Goal: Task Accomplishment & Management: Use online tool/utility

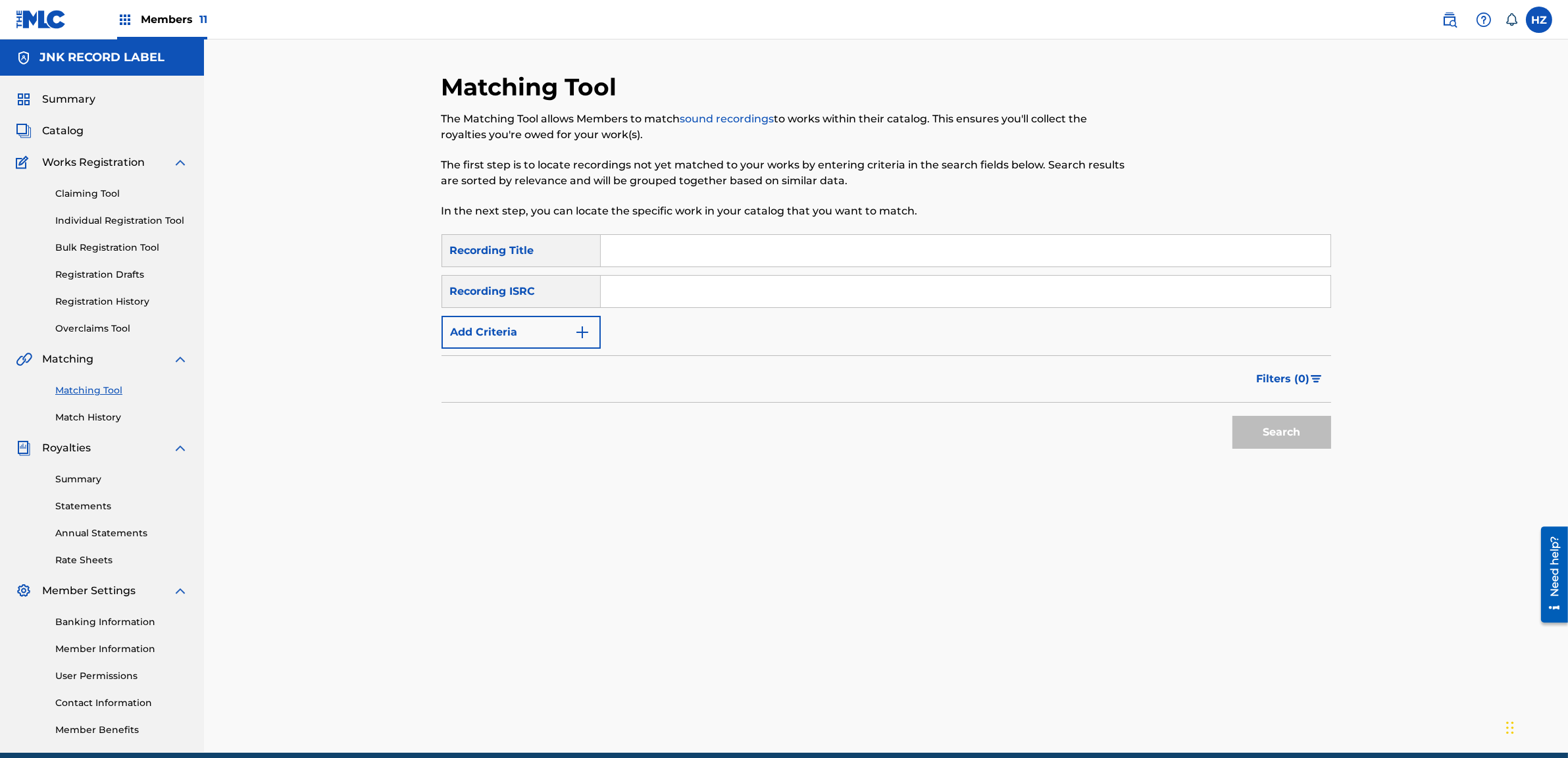
paste input "မုန်းခဲ့သည်"
type input "မုန်းခဲ့သည်"
click at [512, 317] on button "Add Criteria" at bounding box center [521, 333] width 160 height 33
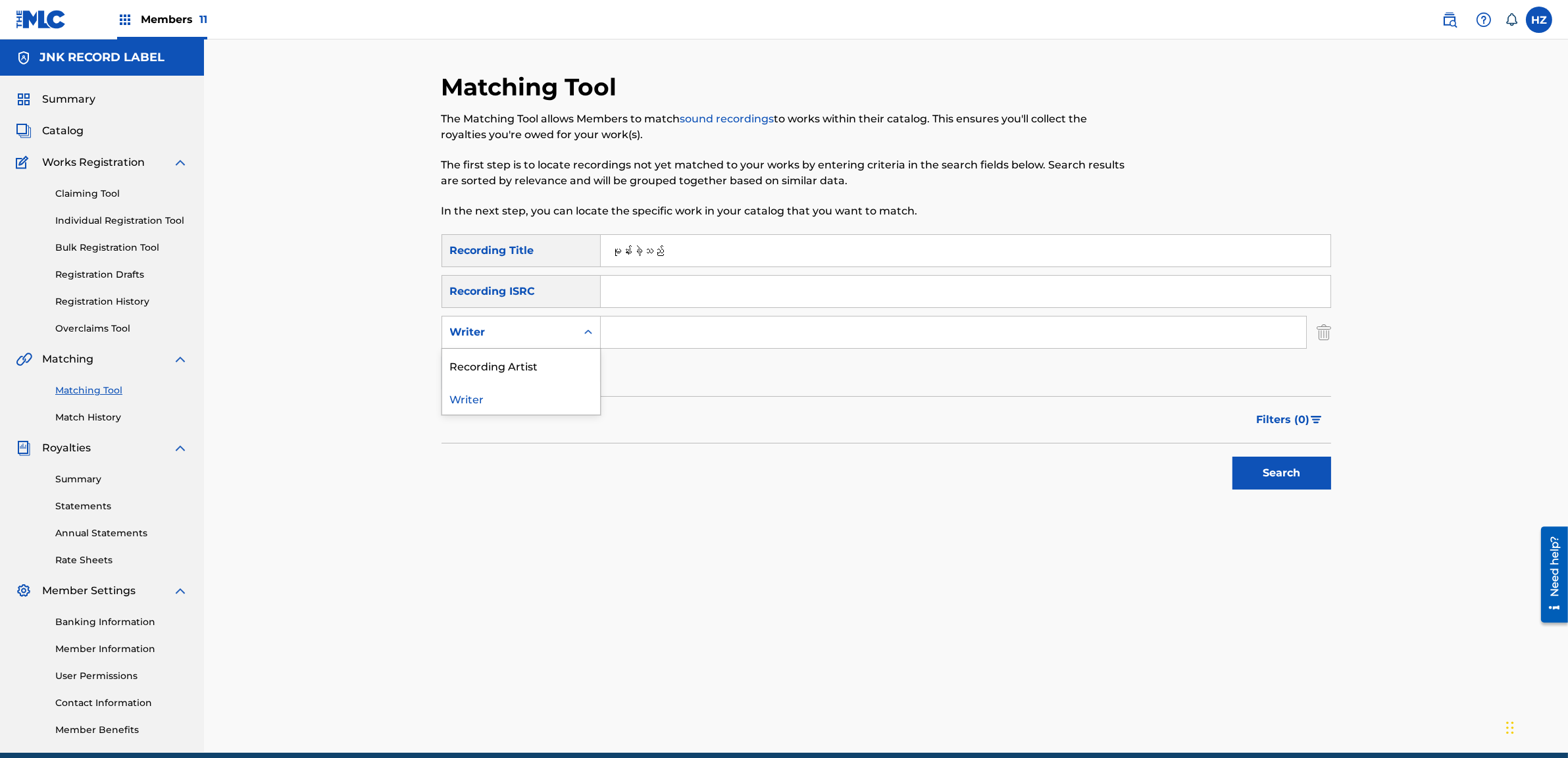
click at [539, 330] on div "Writer" at bounding box center [509, 332] width 118 height 16
click at [1145, 481] on div "Search" at bounding box center [886, 470] width 890 height 52
click at [1265, 478] on button "Search" at bounding box center [1282, 473] width 99 height 33
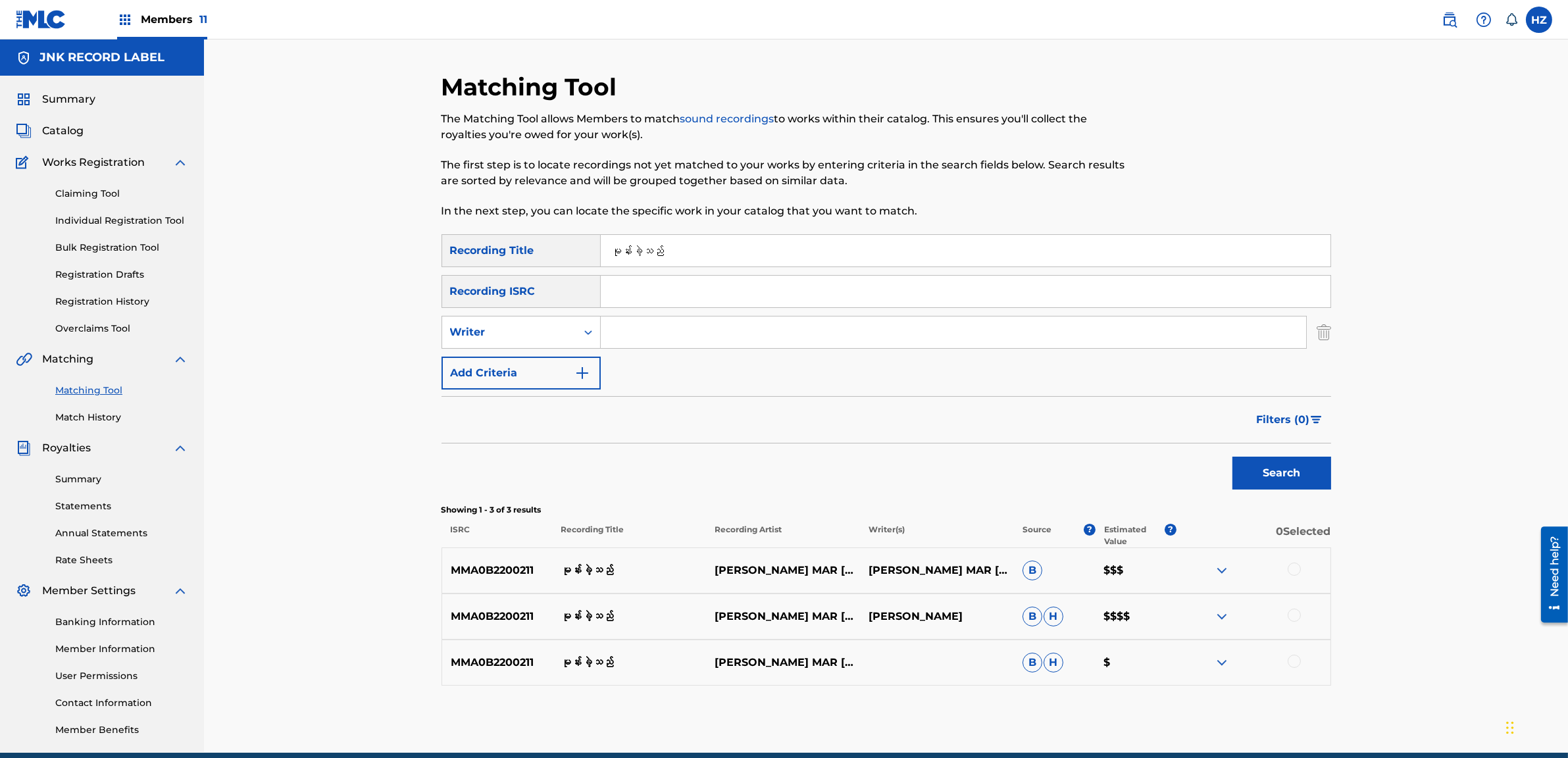
click at [1286, 614] on div at bounding box center [1254, 616] width 154 height 16
click at [1301, 616] on div at bounding box center [1295, 616] width 13 height 13
drag, startPoint x: 1297, startPoint y: 666, endPoint x: 1257, endPoint y: 682, distance: 43.1
click at [1296, 666] on div at bounding box center [1295, 661] width 13 height 13
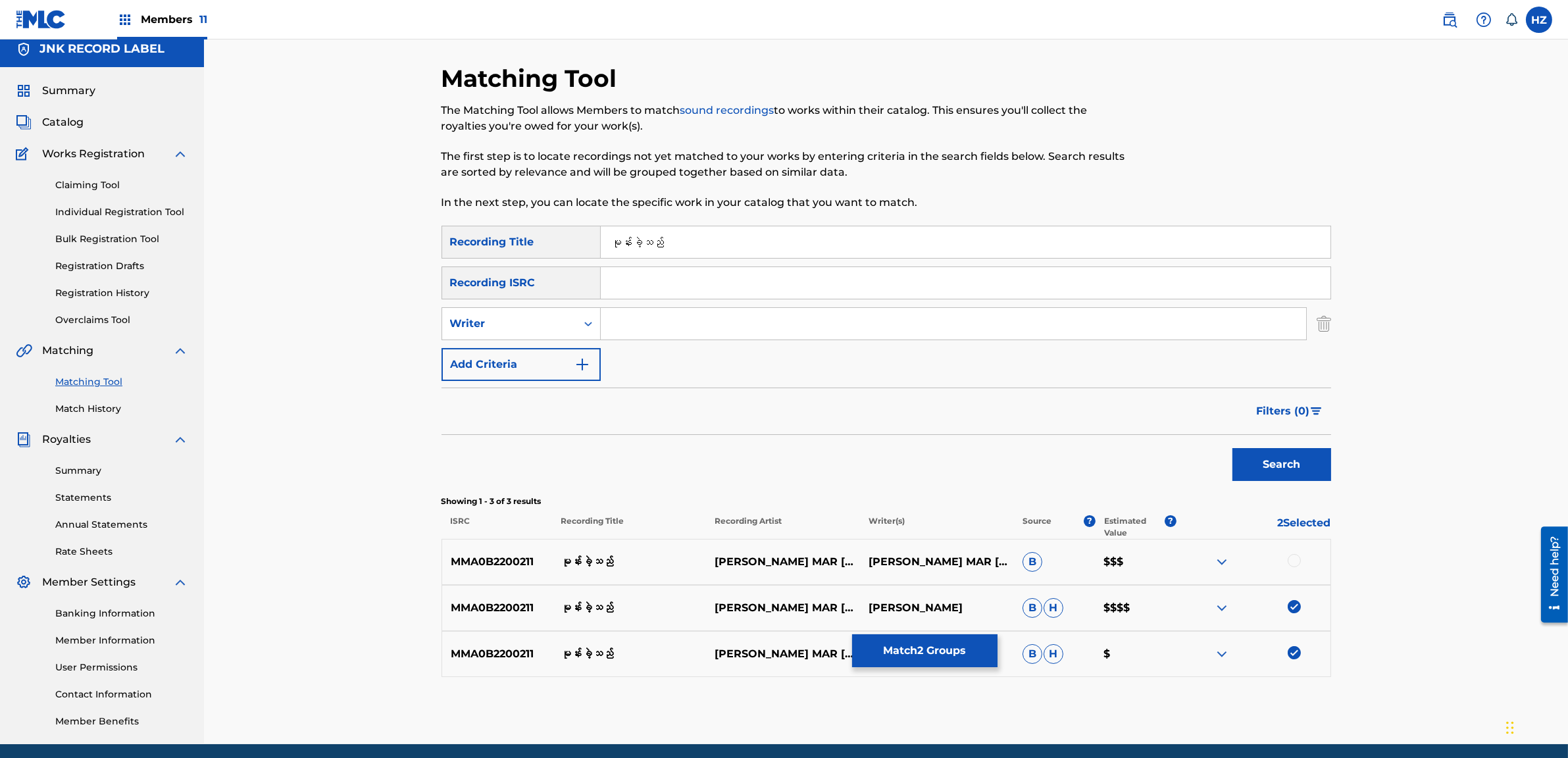
click at [938, 646] on button "Match 2 Groups" at bounding box center [925, 651] width 145 height 33
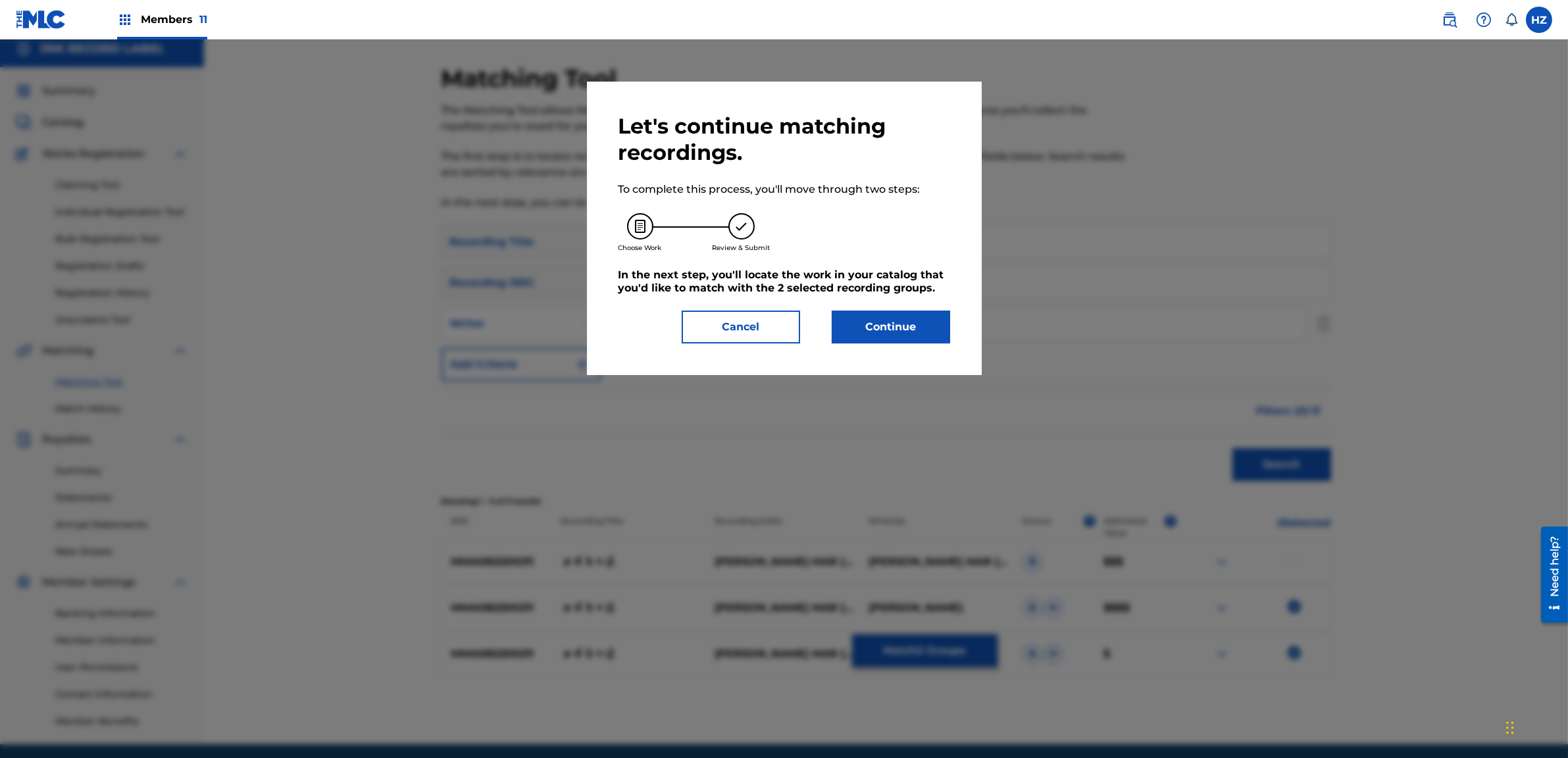
scroll to position [10, 0]
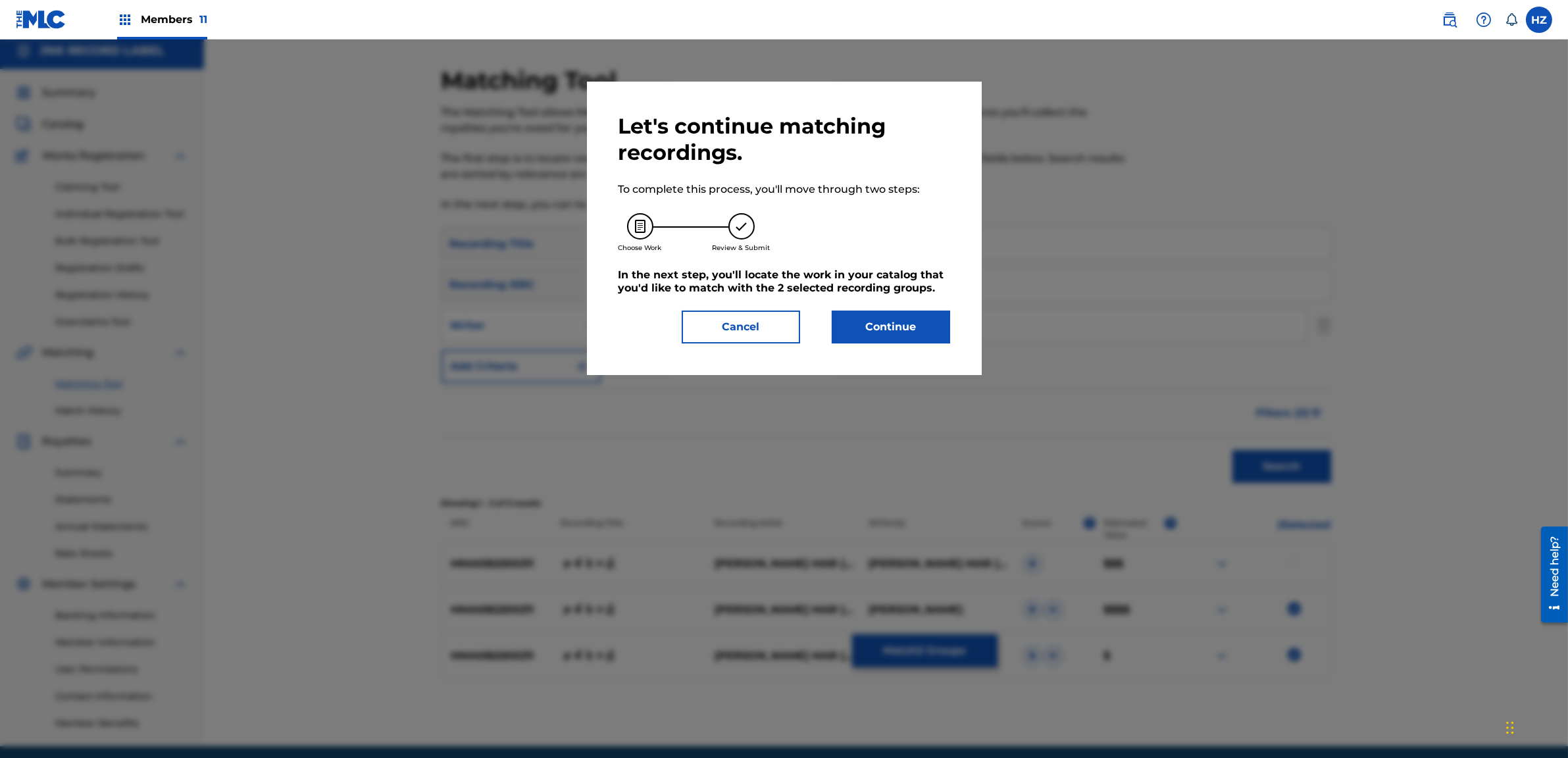
click at [909, 327] on button "Continue" at bounding box center [891, 327] width 118 height 33
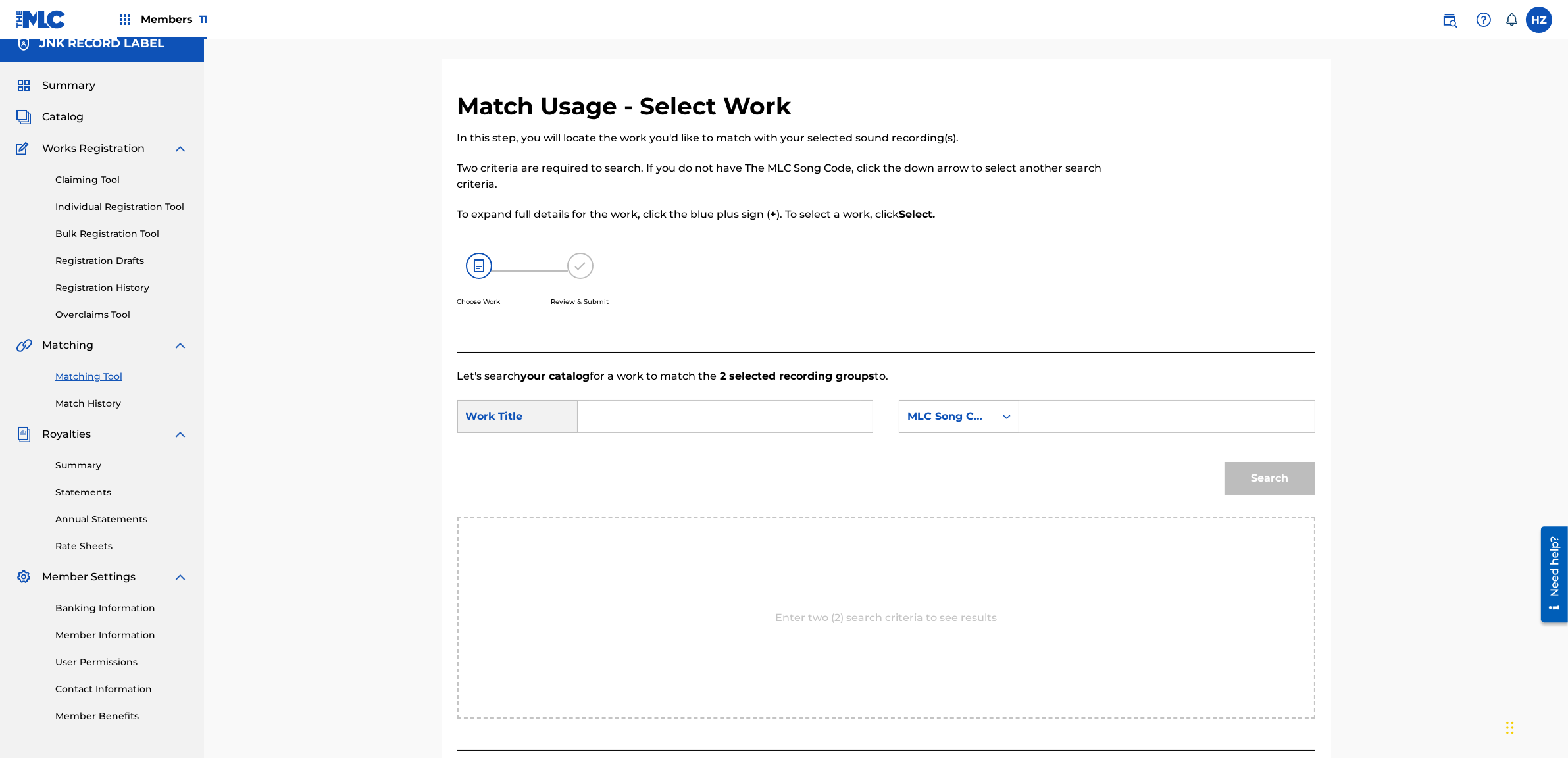
scroll to position [16, 0]
click at [734, 426] on input "Search Form" at bounding box center [725, 413] width 273 height 31
paste input "မုန်းခဲ့သည်"
type input "မုန်းခဲ့သည်"
click at [1091, 414] on input "Search Form" at bounding box center [1167, 413] width 273 height 31
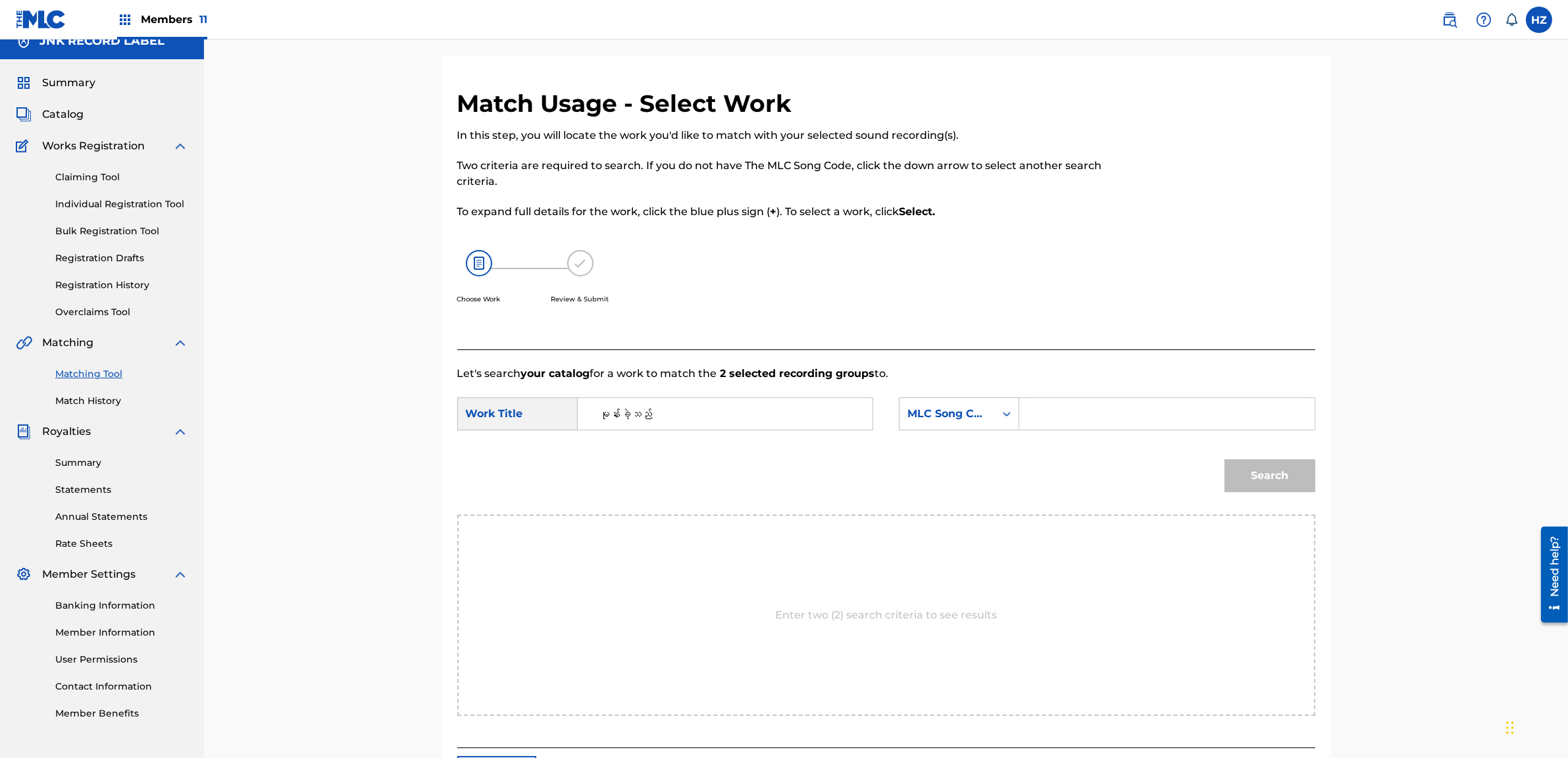
paste input "060WM6"
type input "060WM6"
click at [1232, 471] on button "Search" at bounding box center [1270, 476] width 91 height 33
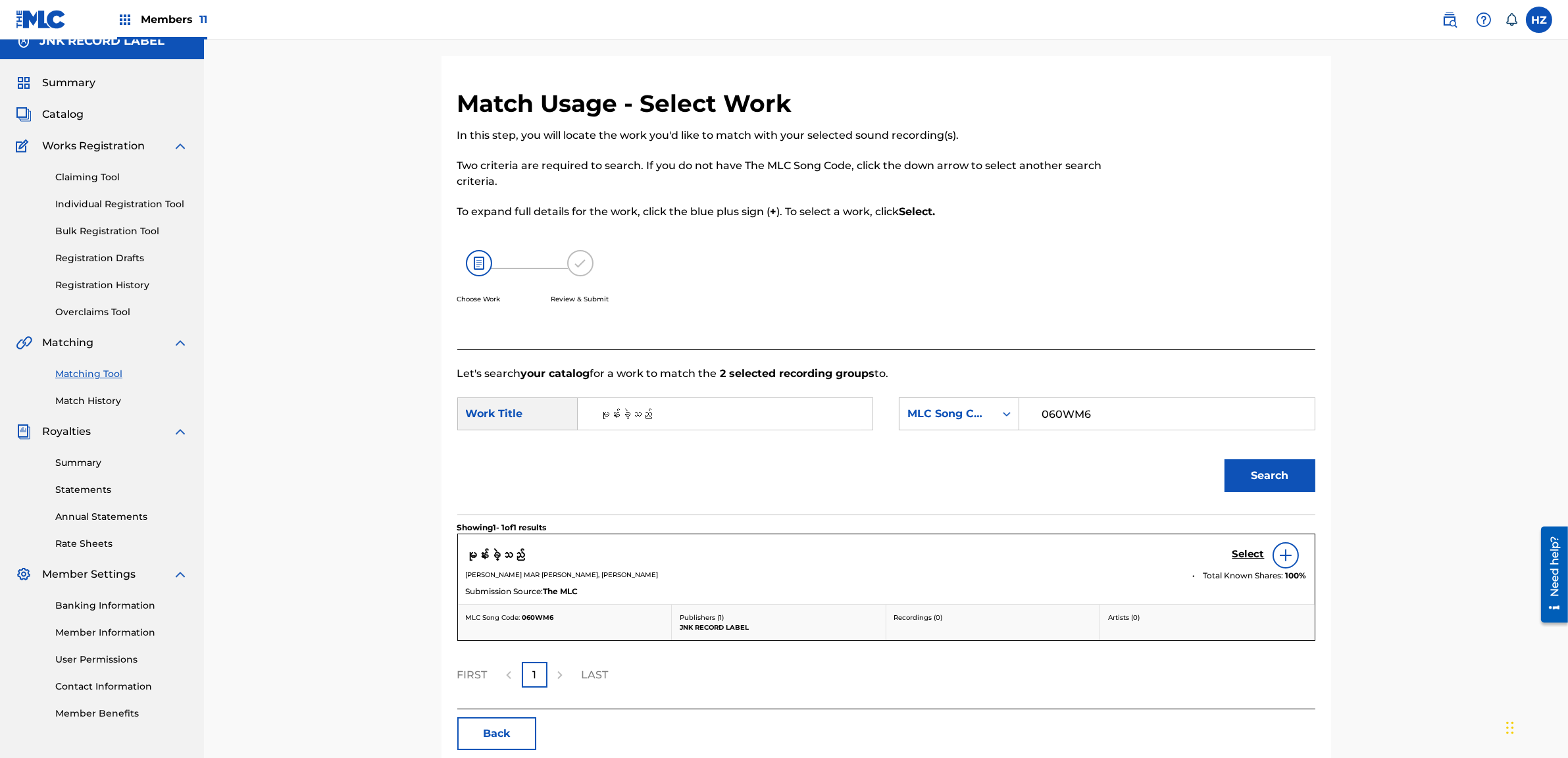
click at [1249, 554] on h5 "Select" at bounding box center [1248, 554] width 32 height 13
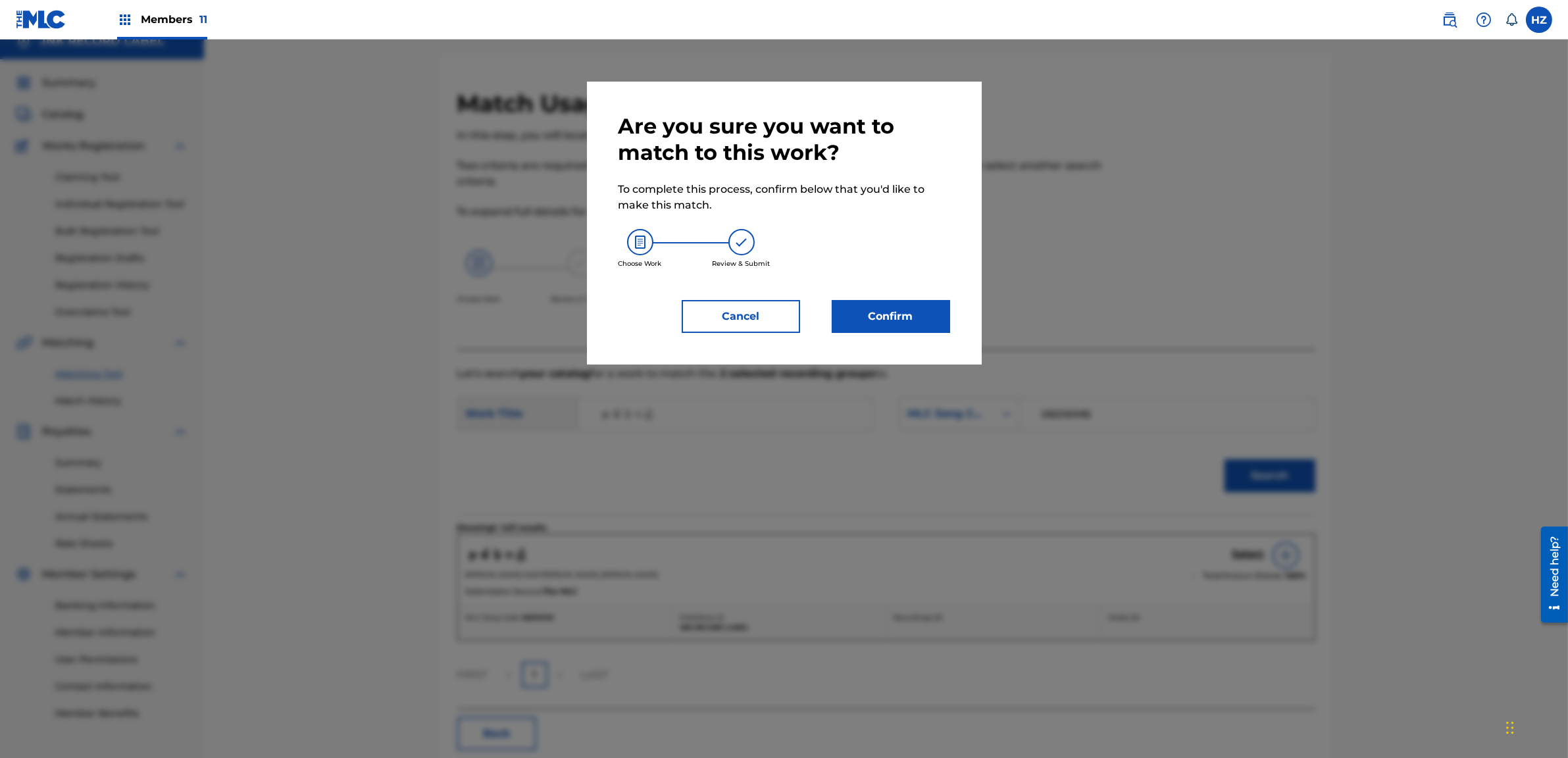
click at [880, 308] on button "Confirm" at bounding box center [891, 317] width 118 height 33
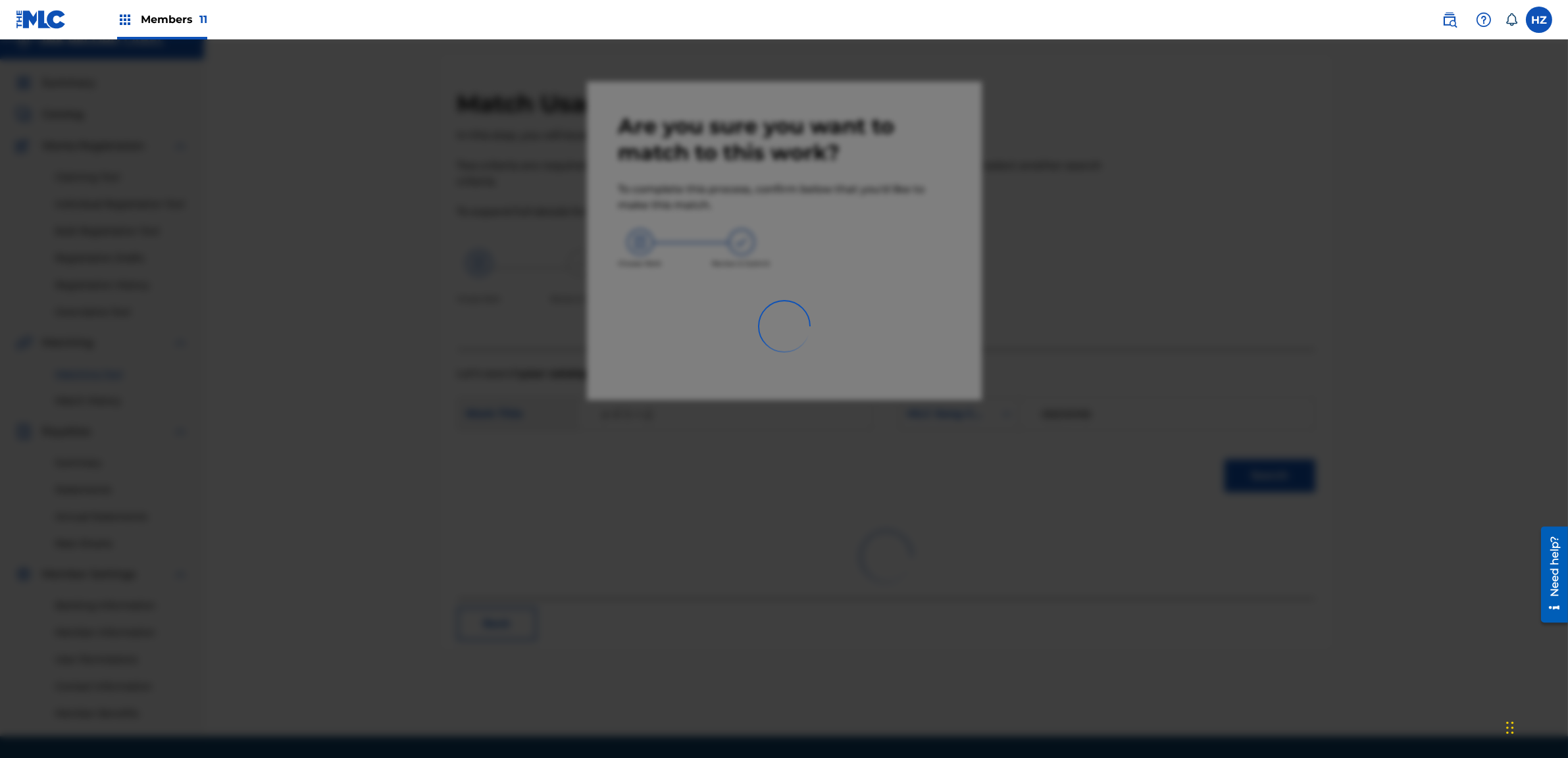
drag, startPoint x: 787, startPoint y: 334, endPoint x: 758, endPoint y: 327, distance: 29.8
click at [787, 335] on img at bounding box center [784, 327] width 63 height 63
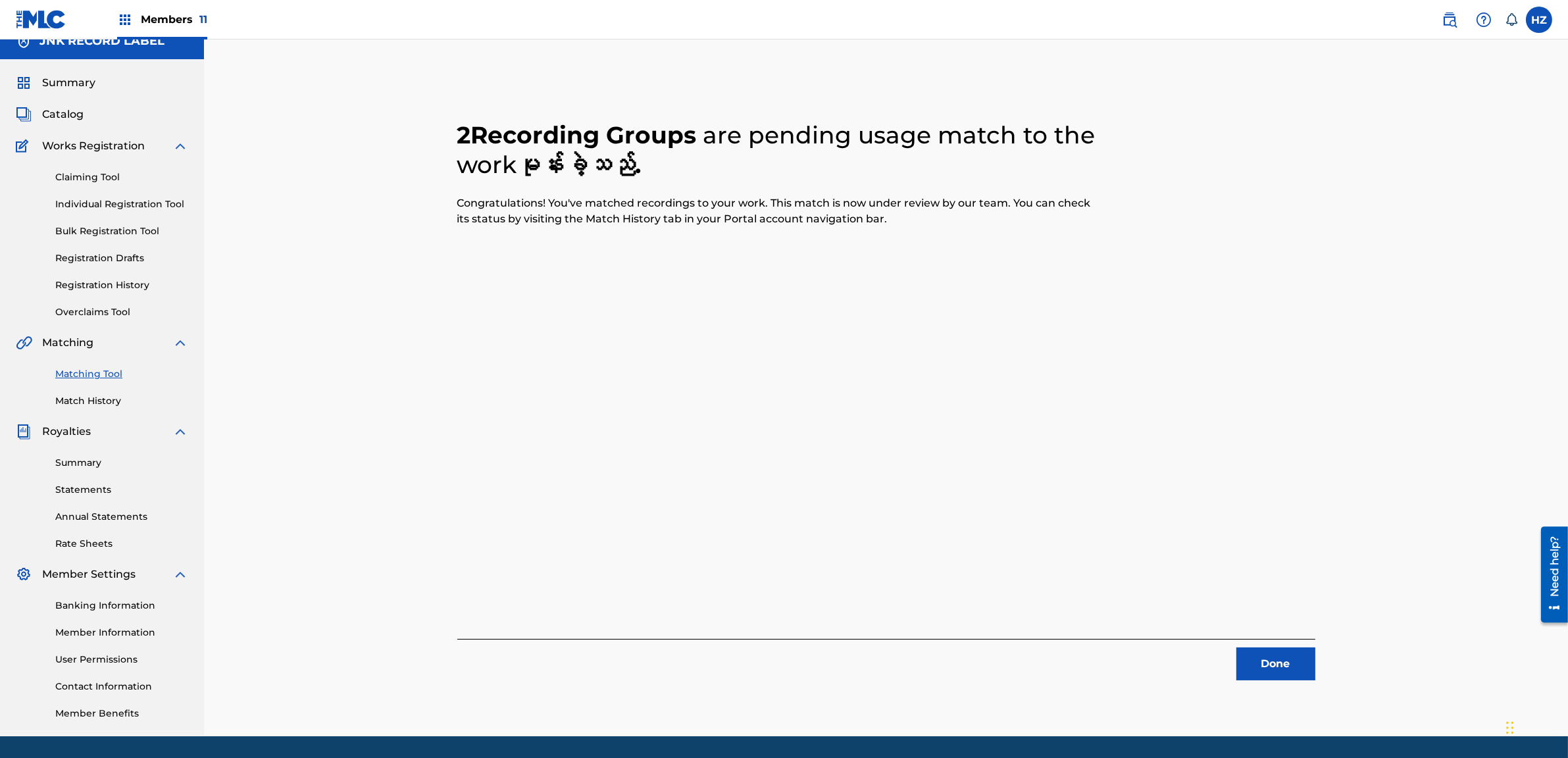
scroll to position [57, 0]
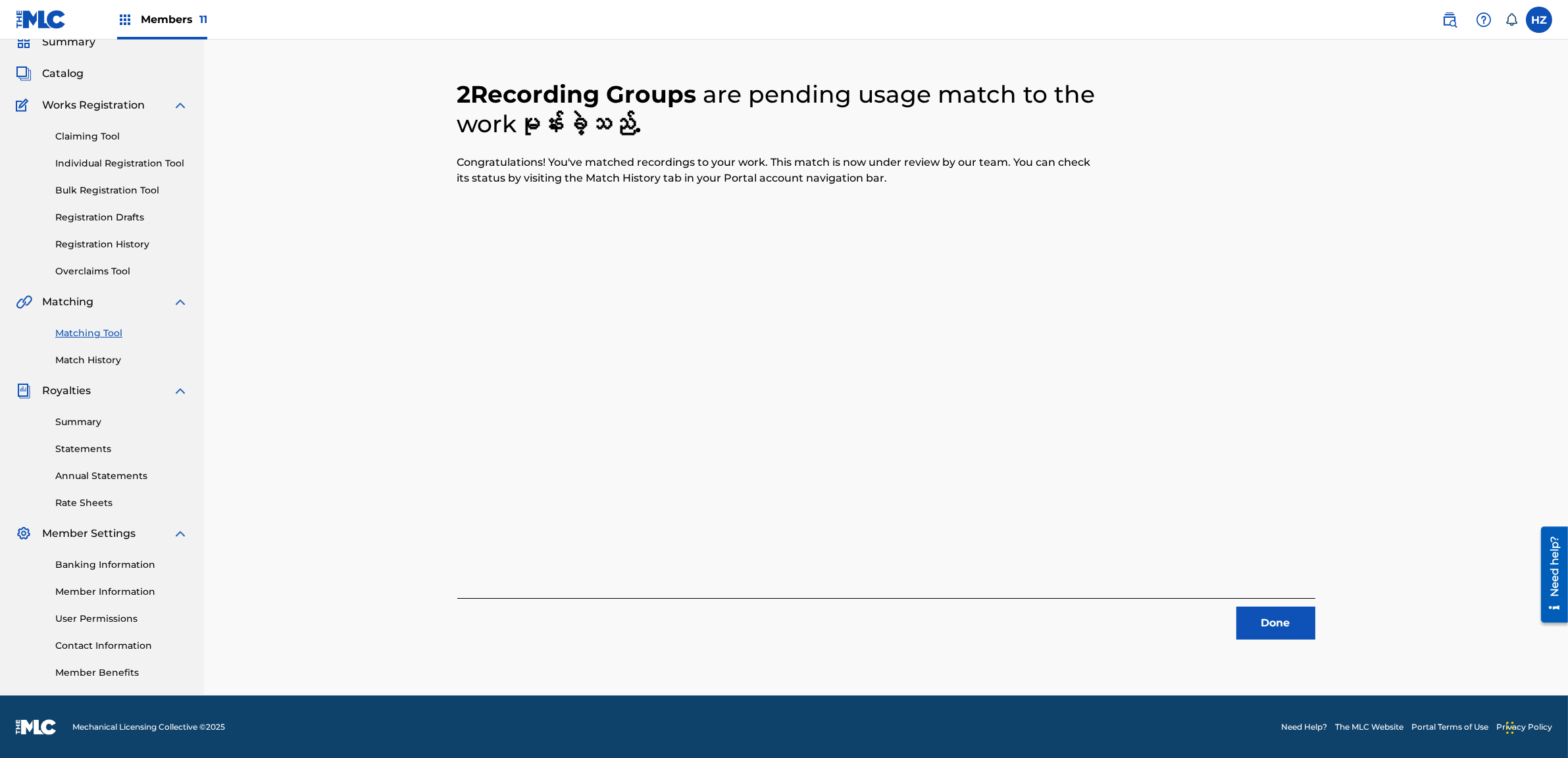
click at [1286, 637] on button "Done" at bounding box center [1276, 623] width 79 height 33
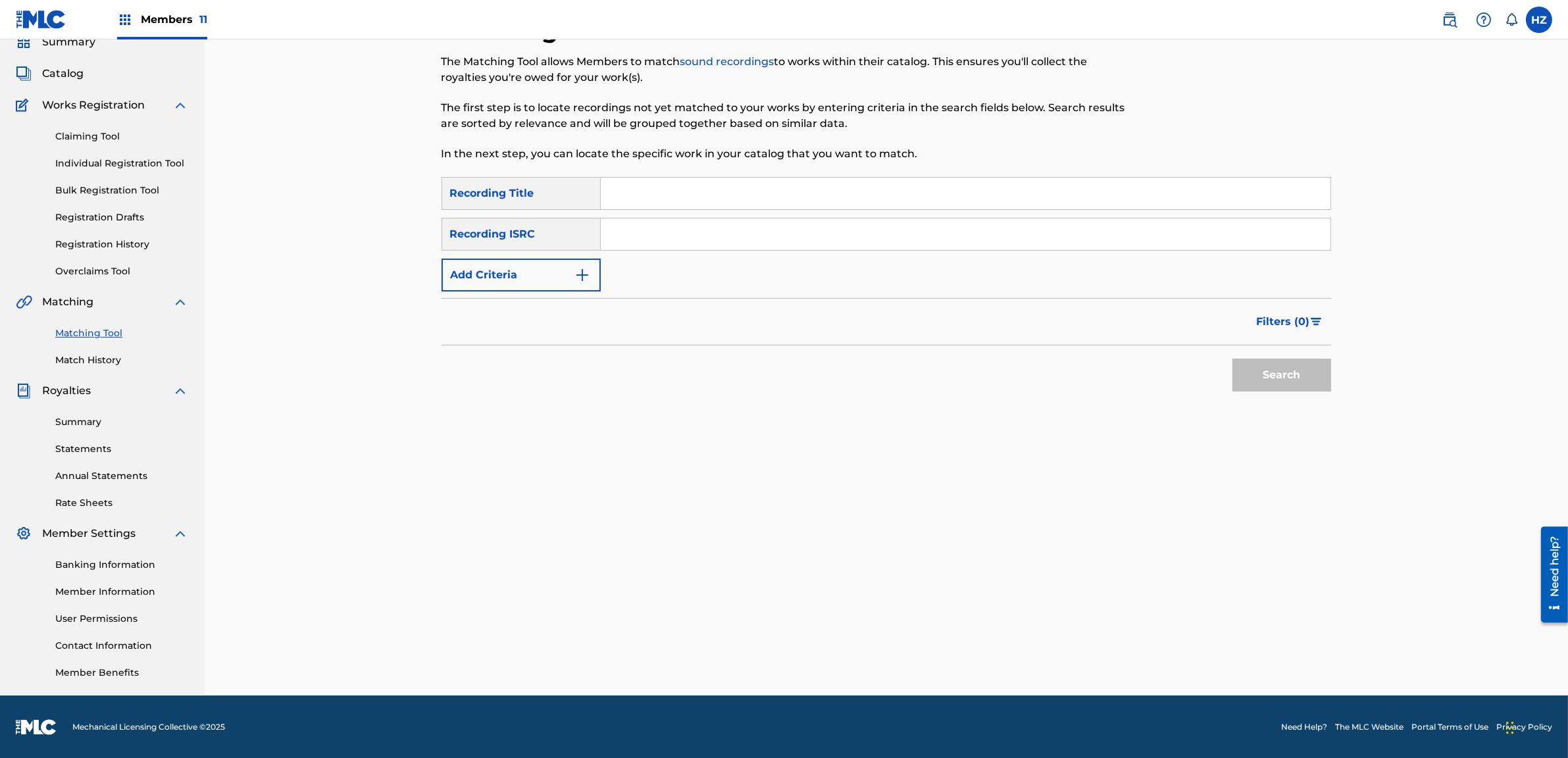
click at [84, 136] on link "Claiming Tool" at bounding box center [121, 136] width 133 height 13
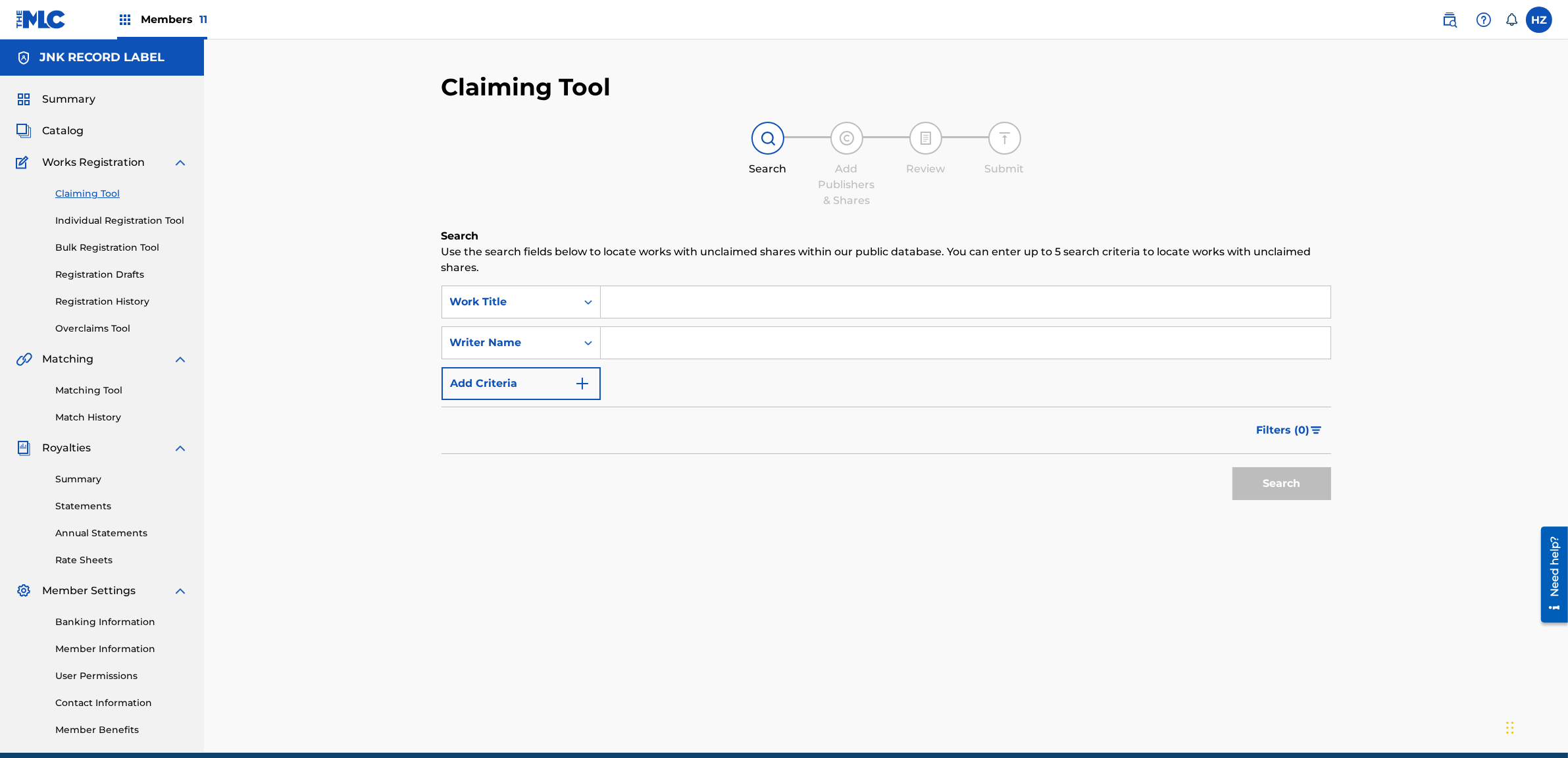
paste input "မုန်းခဲ့သည်"
type input "မုန်းခဲ့သည်"
click at [1246, 485] on button "Search" at bounding box center [1282, 484] width 99 height 33
click at [715, 295] on input "မုန်းခဲ့သည်" at bounding box center [966, 302] width 730 height 31
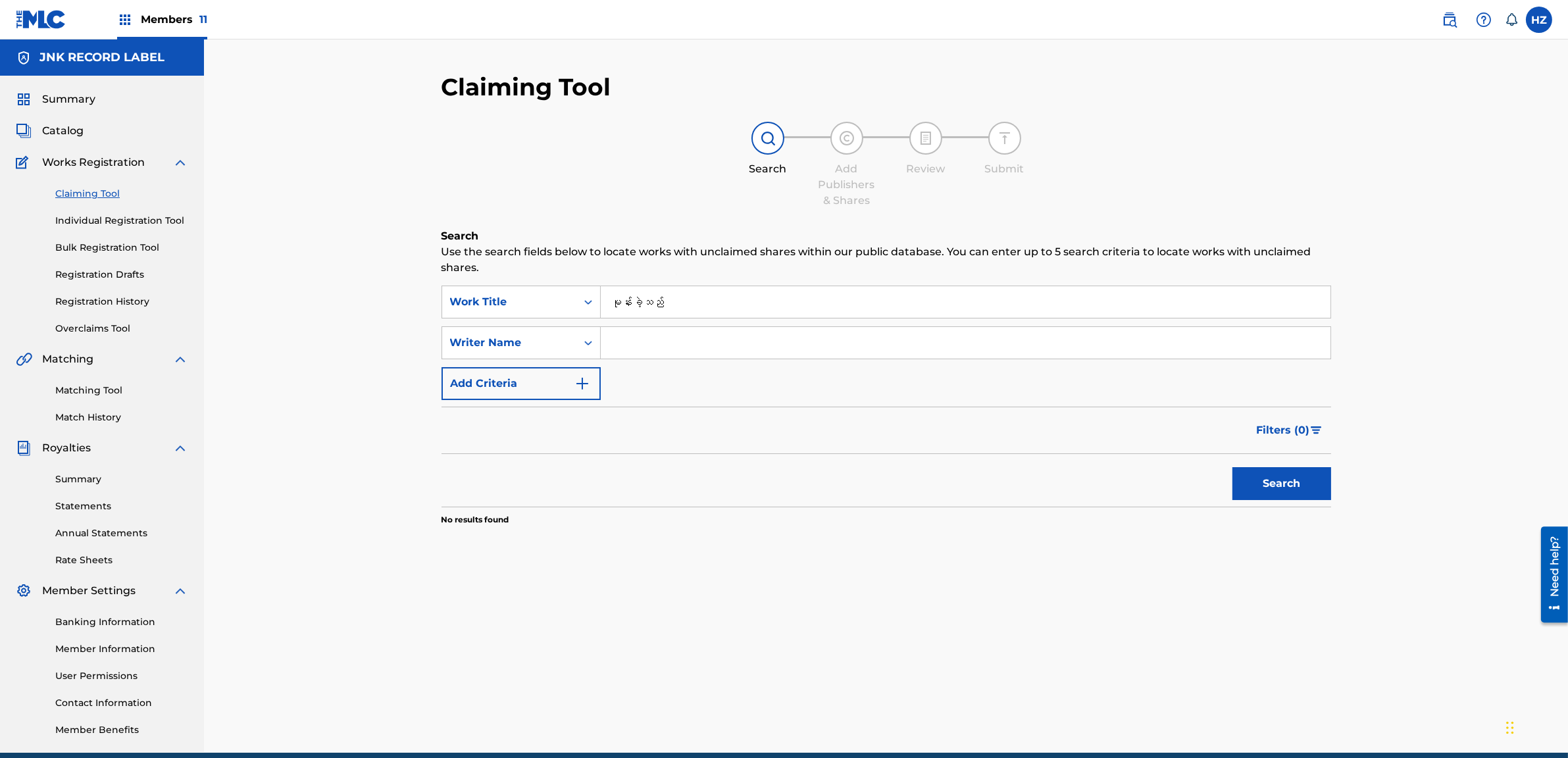
click at [715, 295] on input "မုန်းခဲ့သည်" at bounding box center [966, 302] width 730 height 31
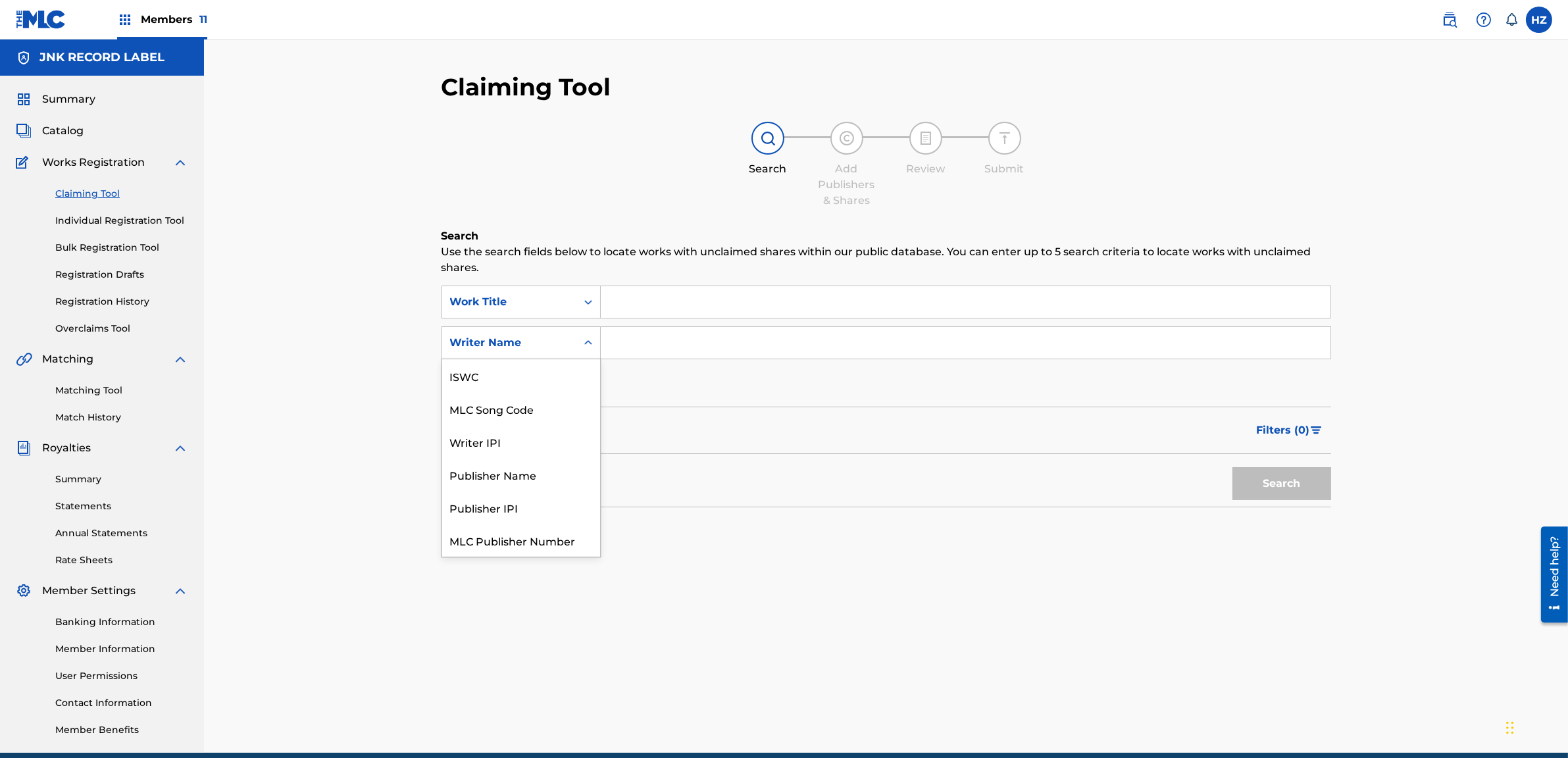
click at [580, 327] on div "Writer Name" at bounding box center [521, 343] width 160 height 33
click at [576, 333] on div "Writer Name" at bounding box center [509, 342] width 134 height 25
paste input "[PERSON_NAME]"
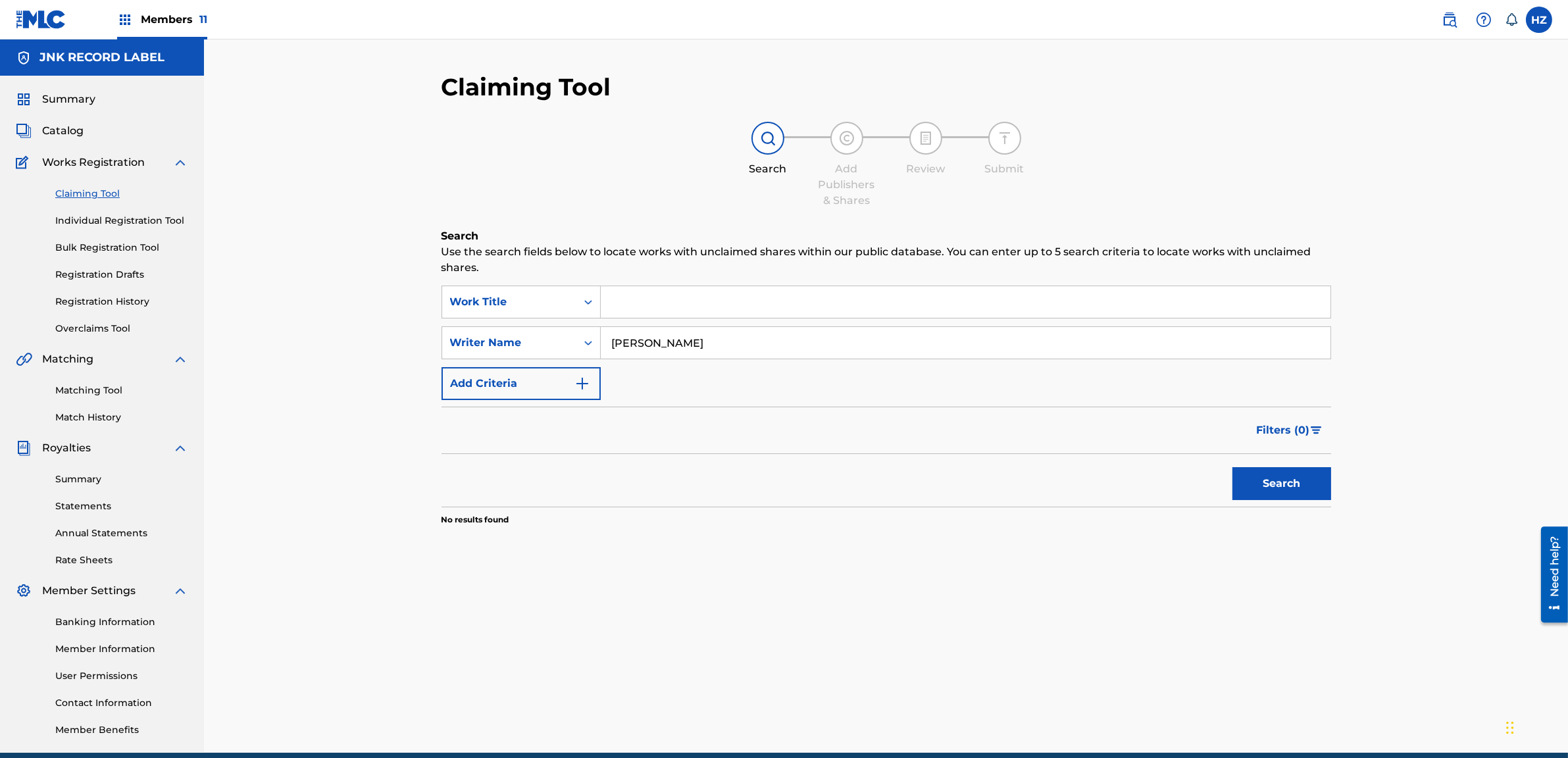
type input "[PERSON_NAME]"
click at [1319, 476] on button "Search" at bounding box center [1282, 484] width 99 height 33
click at [1384, 180] on div "Claiming Tool Search Add Publishers & Shares Review Submit Search Use the searc…" at bounding box center [886, 396] width 1364 height 713
click at [704, 347] on input "[PERSON_NAME]" at bounding box center [966, 343] width 730 height 31
click at [704, 348] on input "[PERSON_NAME]" at bounding box center [966, 343] width 730 height 31
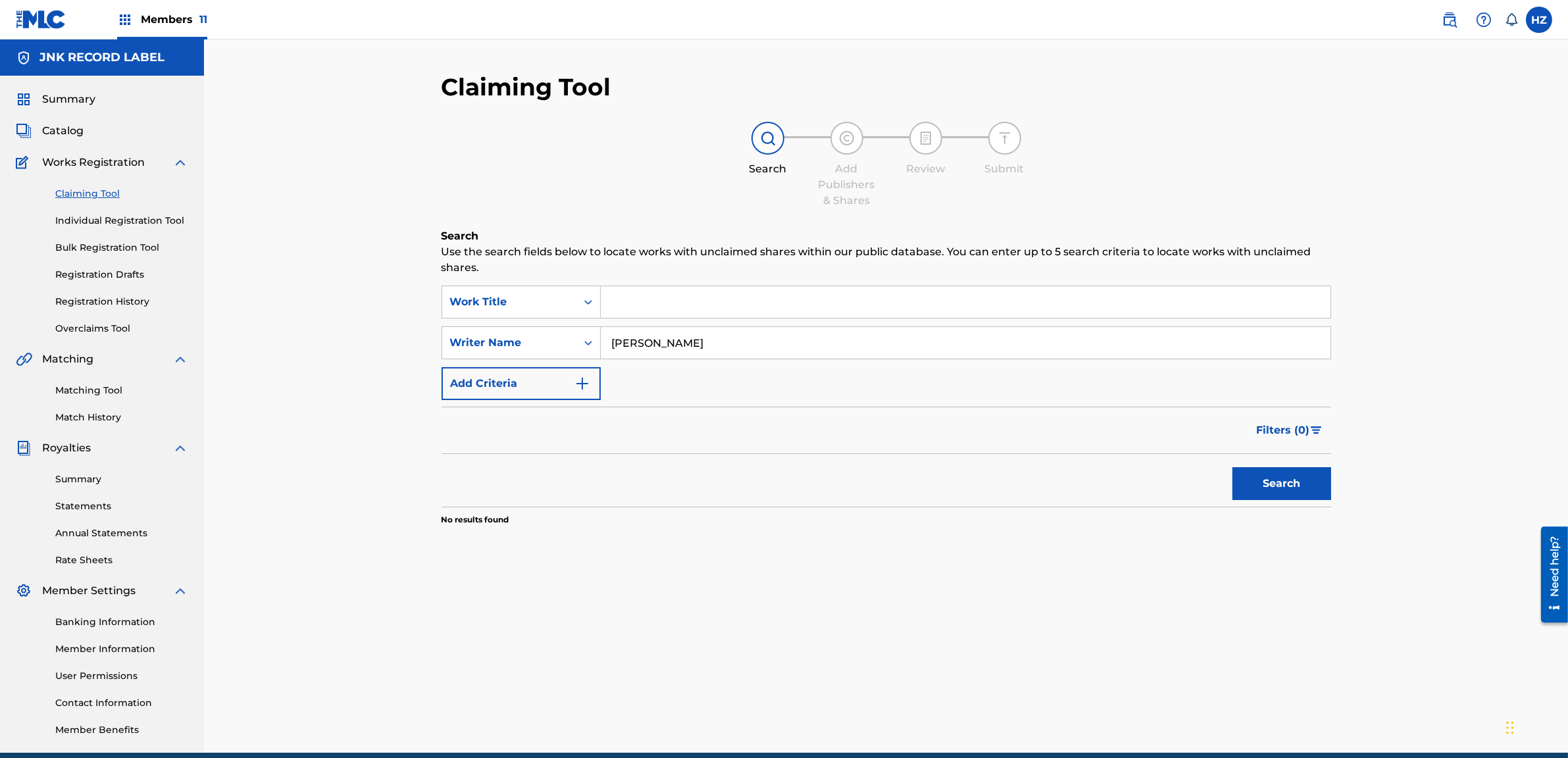
click at [704, 348] on input "[PERSON_NAME]" at bounding box center [966, 343] width 730 height 31
click at [117, 222] on link "Individual Registration Tool" at bounding box center [121, 220] width 133 height 13
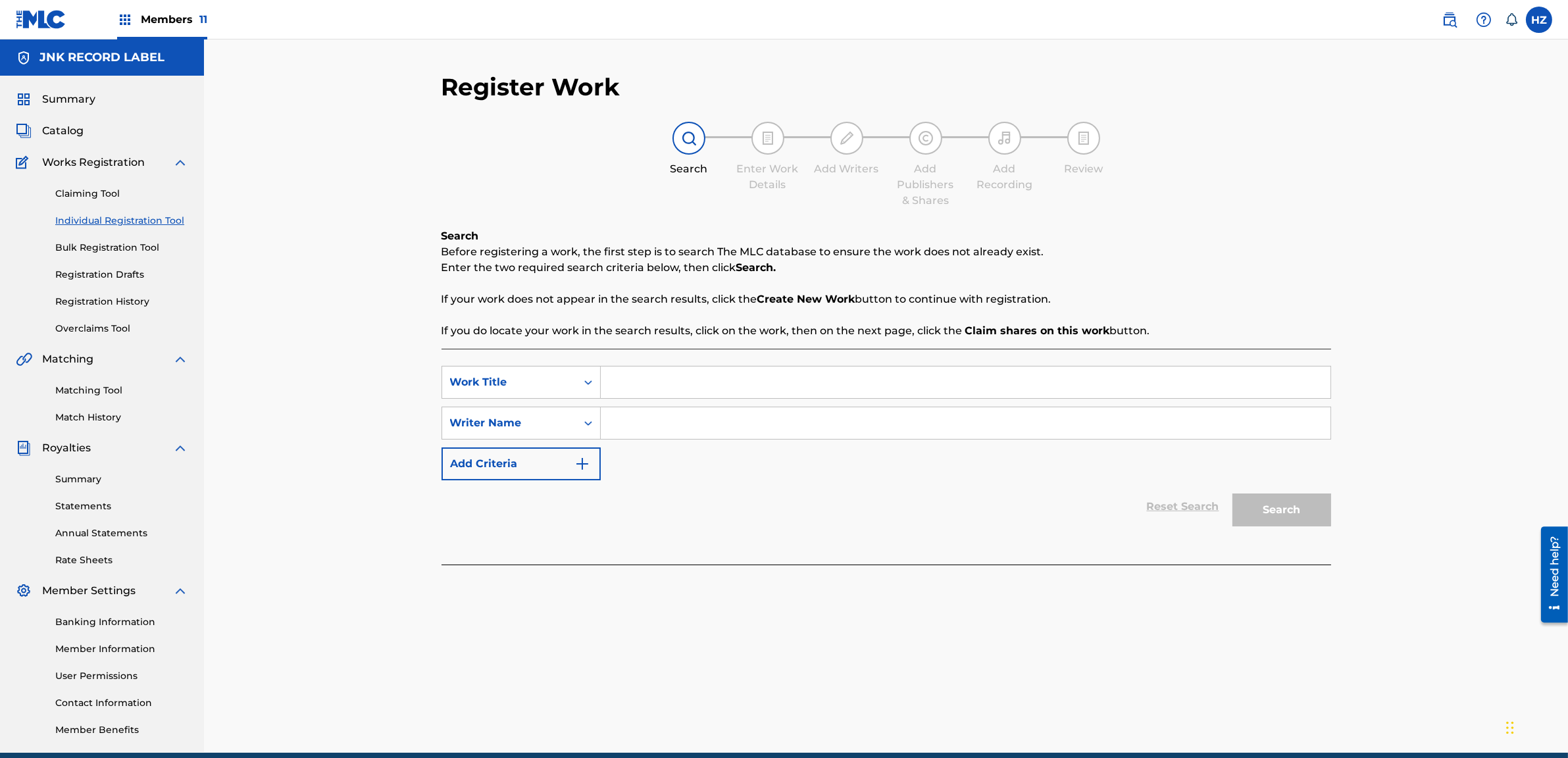
click at [650, 376] on input "Search Form" at bounding box center [966, 382] width 730 height 31
paste input "မုန်းခဲ့သည်"
type input "မုန်းခဲ့သည်"
click at [1259, 510] on div "Search" at bounding box center [1279, 506] width 106 height 52
drag, startPoint x: 794, startPoint y: 443, endPoint x: 781, endPoint y: 440, distance: 13.3
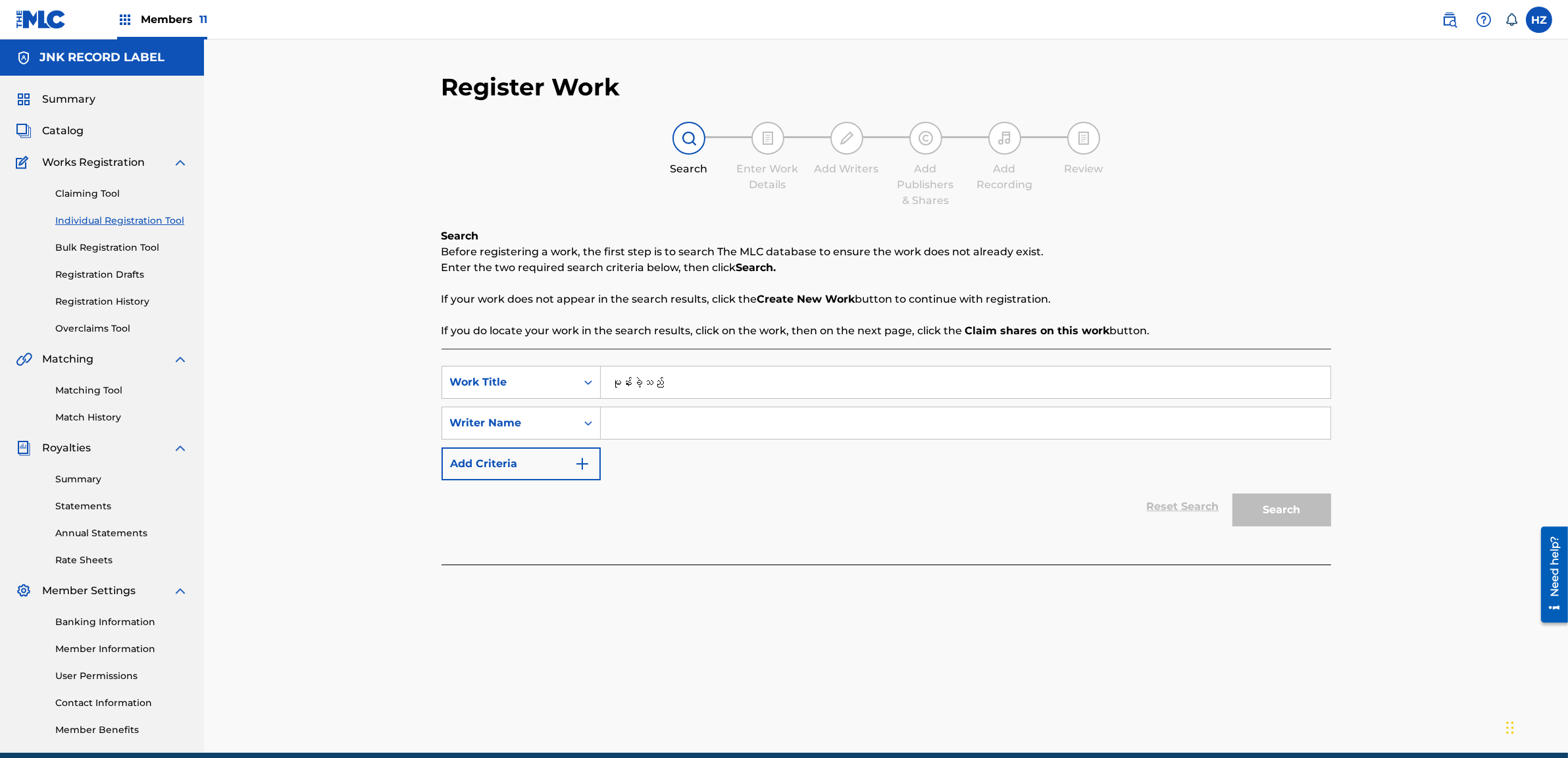
click at [788, 441] on div "SearchWithCriteriac5a05bd8-655b-4c09-831e-03c423802528 Work Title မုန်းခဲ့သည် S…" at bounding box center [886, 422] width 890 height 115
click at [705, 415] on input "Search Form" at bounding box center [966, 423] width 730 height 31
type input "SHine"
click at [1232, 494] on button "Search" at bounding box center [1282, 510] width 99 height 33
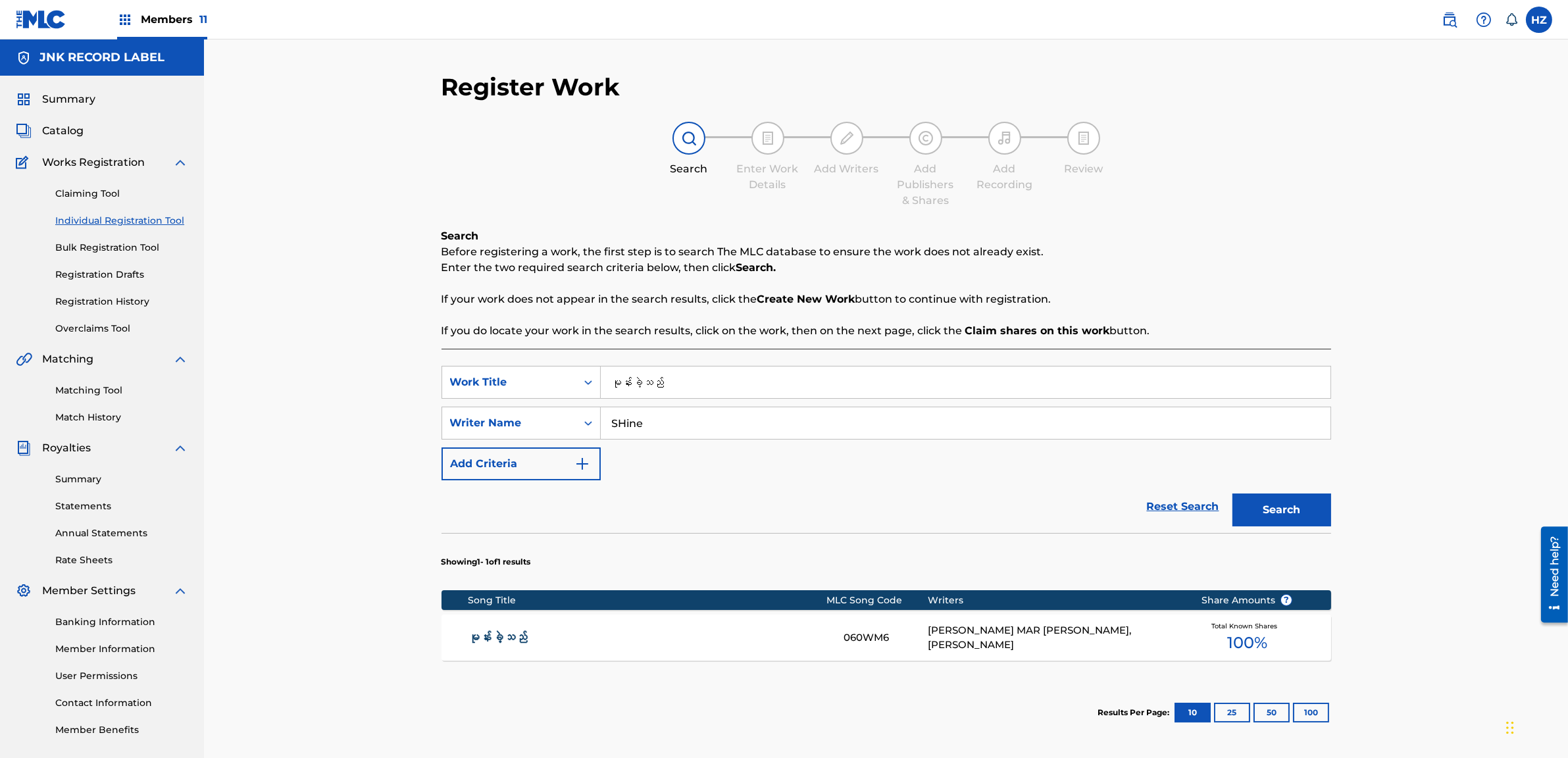
click at [1199, 644] on div "Total Known Shares 100 %" at bounding box center [1247, 638] width 132 height 40
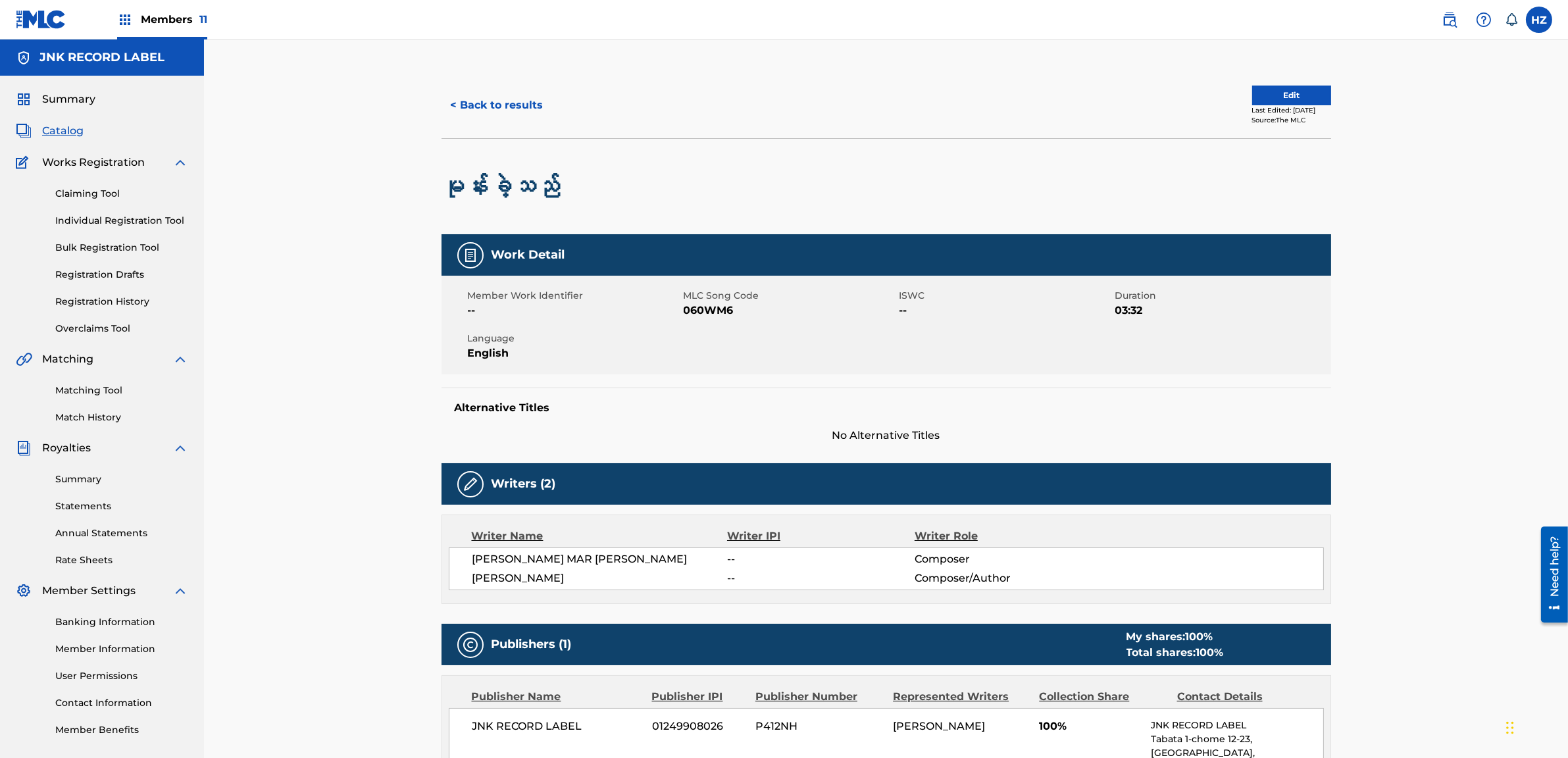
click at [455, 105] on button "< Back to results" at bounding box center [497, 106] width 111 height 33
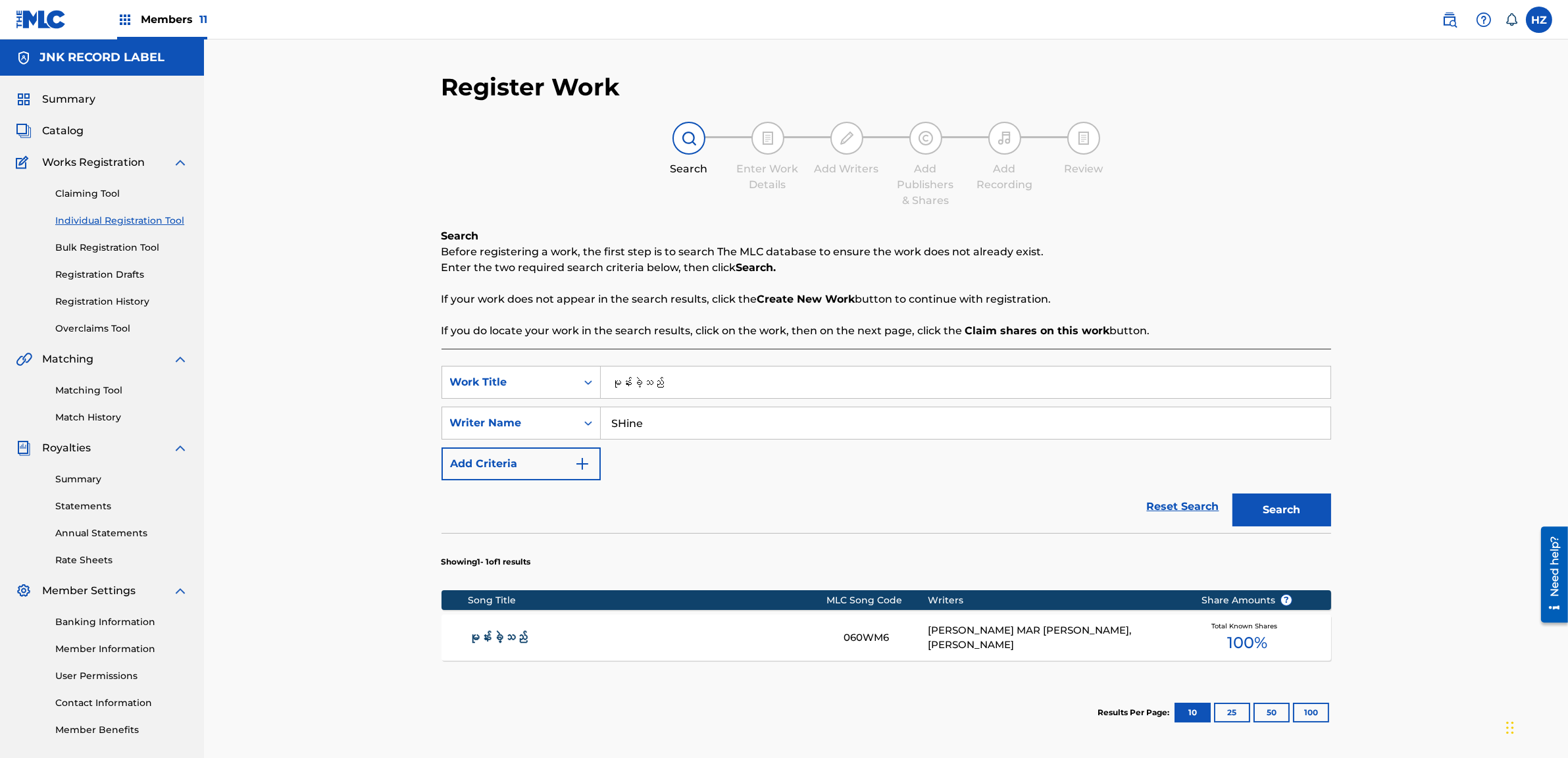
click at [53, 100] on span "Summary" at bounding box center [68, 99] width 53 height 16
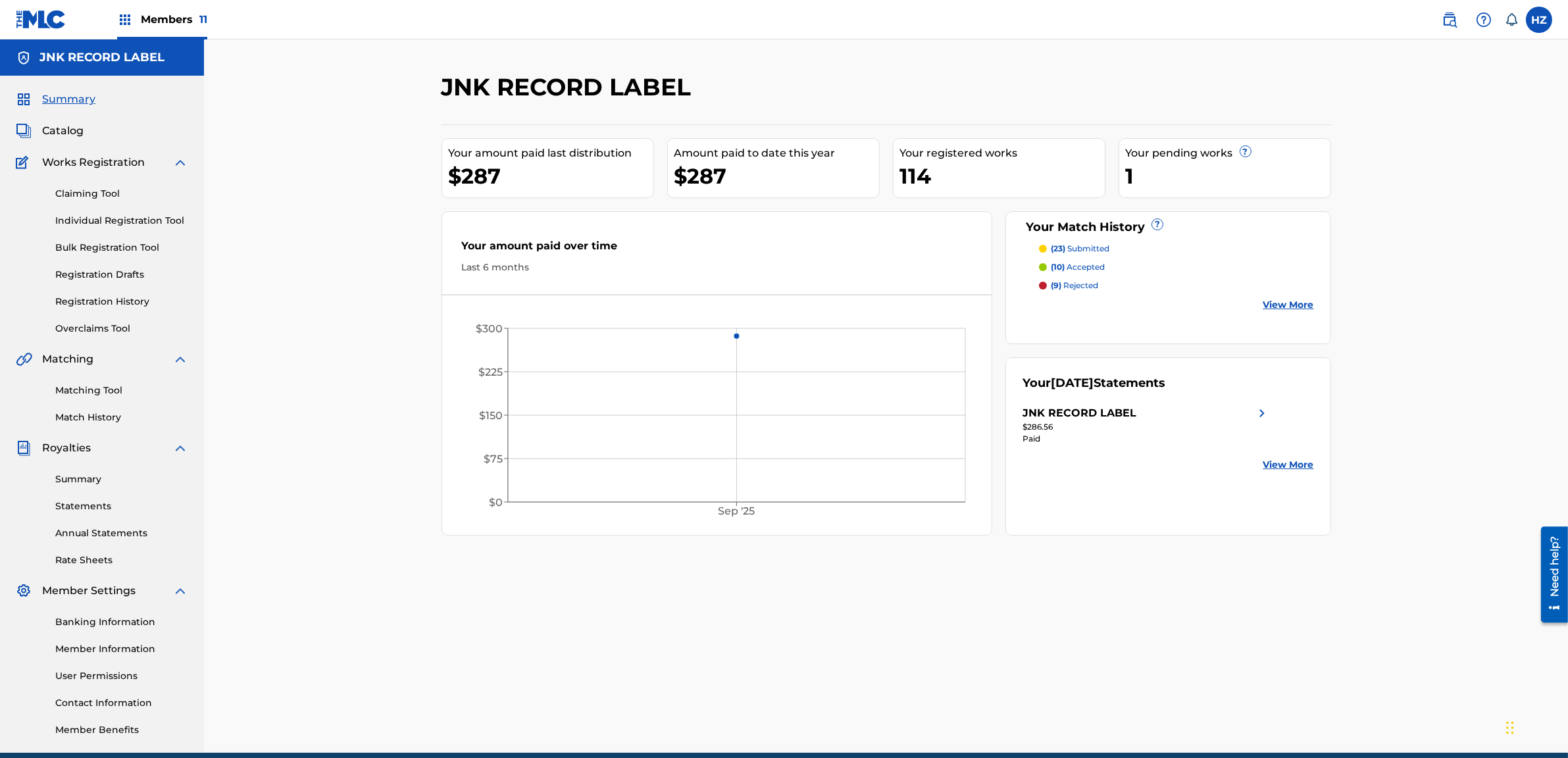
click at [115, 190] on link "Claiming Tool" at bounding box center [121, 193] width 133 height 13
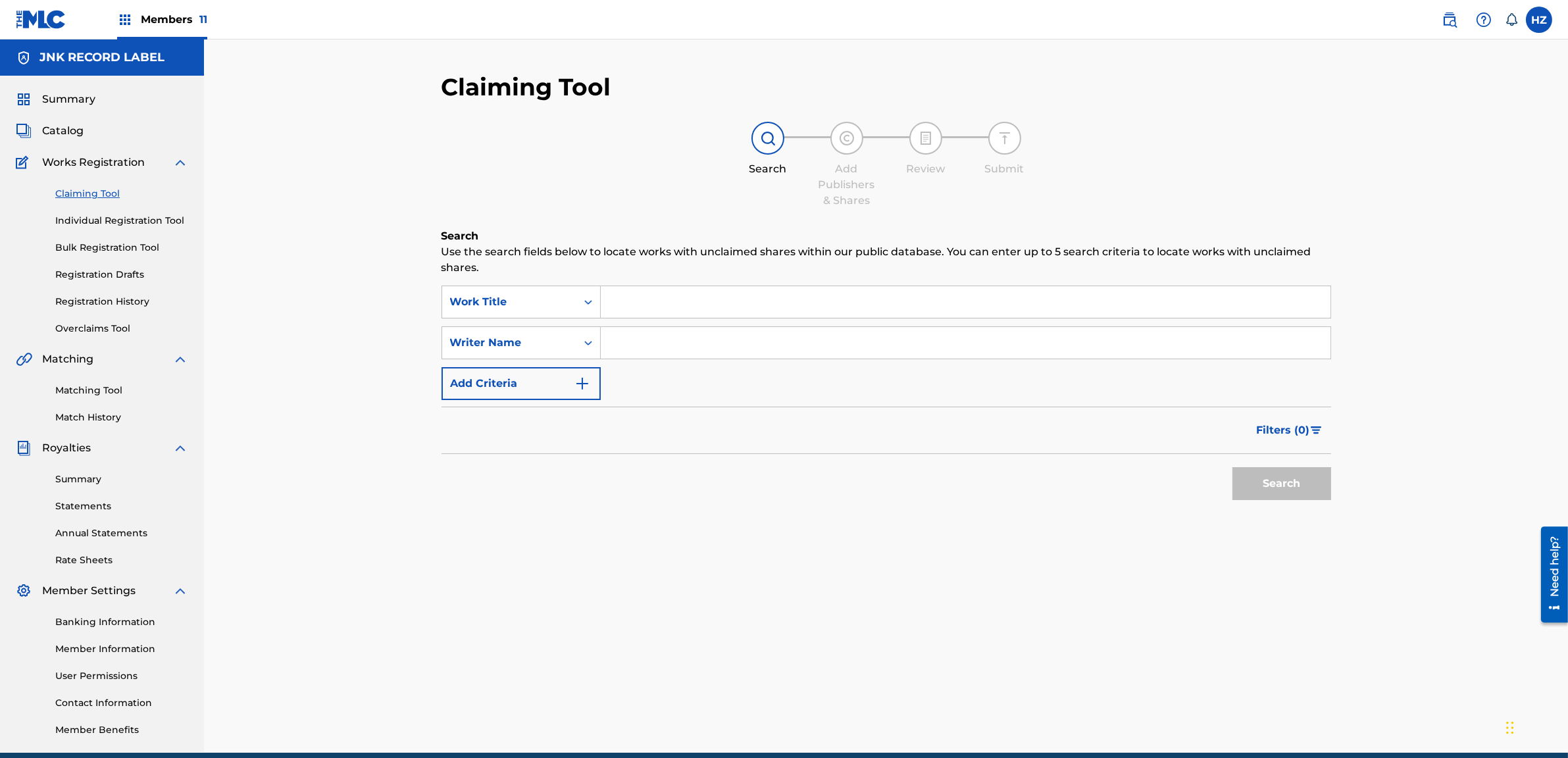
click at [91, 388] on link "Matching Tool" at bounding box center [121, 390] width 133 height 13
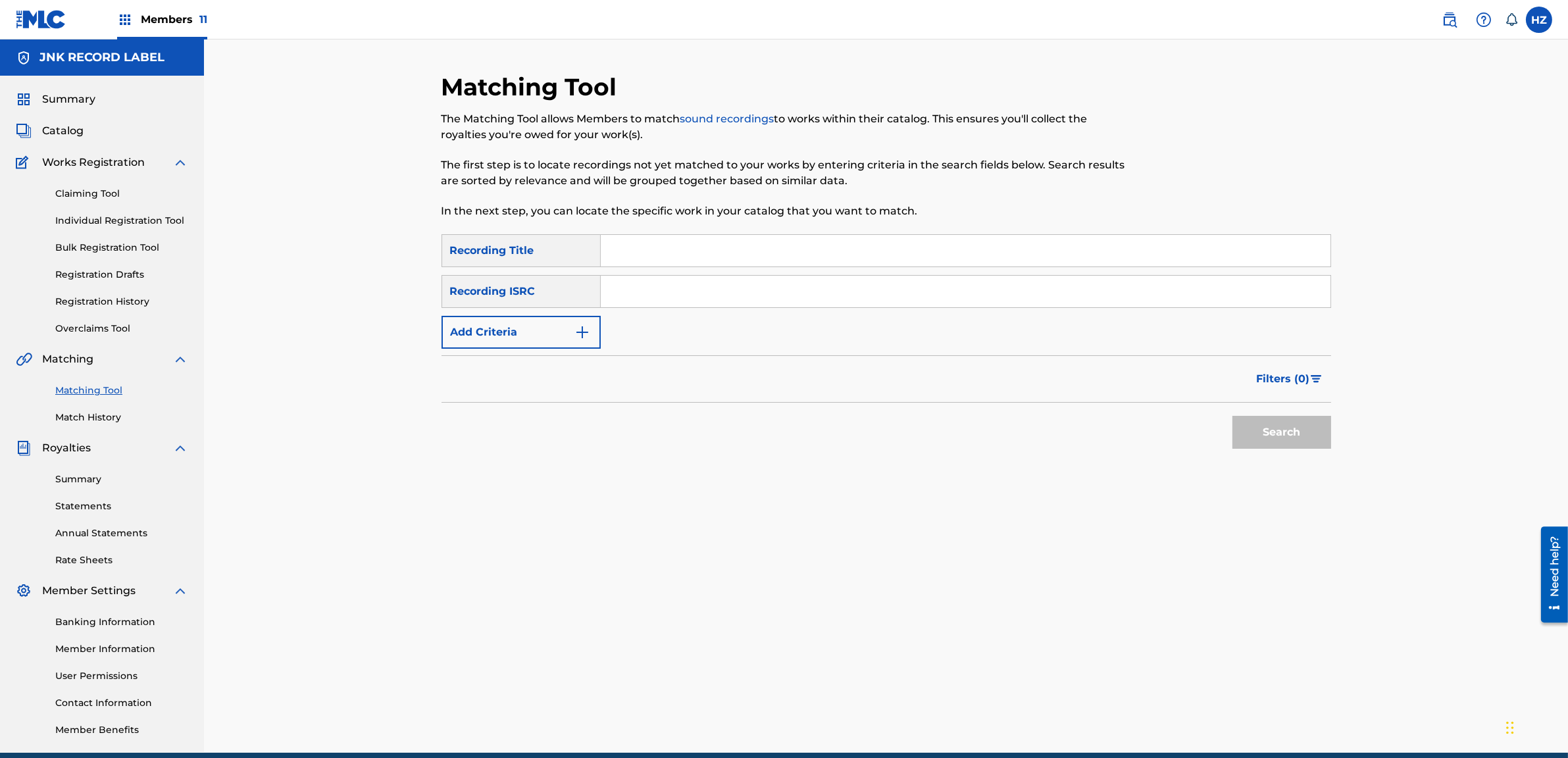
click at [408, 61] on div "Matching Tool The Matching Tool allows Members to match sound recordings to wor…" at bounding box center [886, 396] width 1364 height 713
